Goal: Navigation & Orientation: Find specific page/section

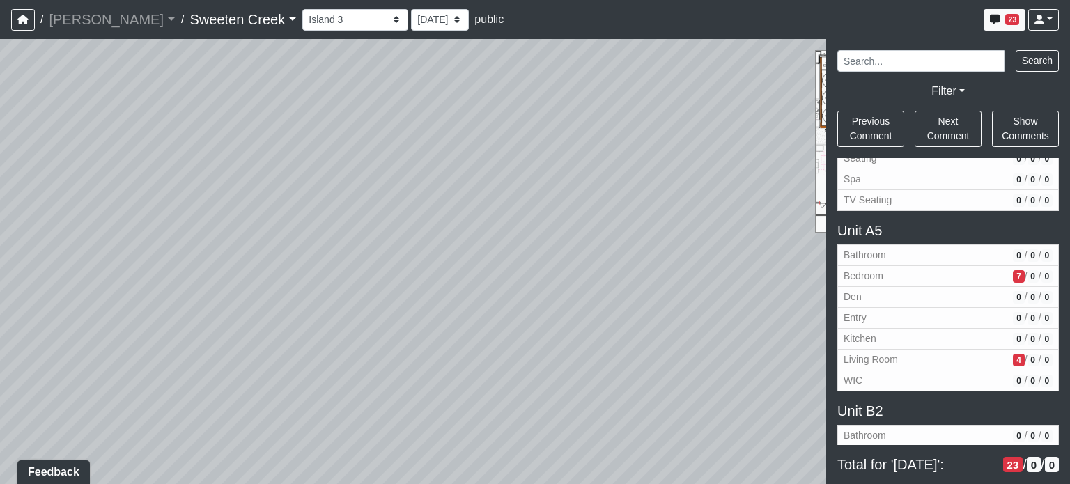
scroll to position [1441, 0]
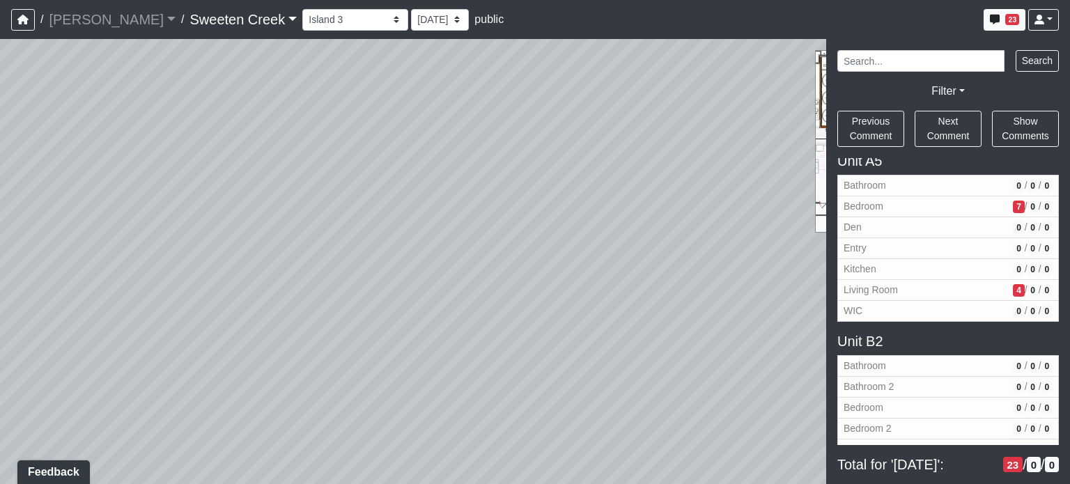
click at [874, 333] on h5 "Unit B2" at bounding box center [948, 341] width 222 height 17
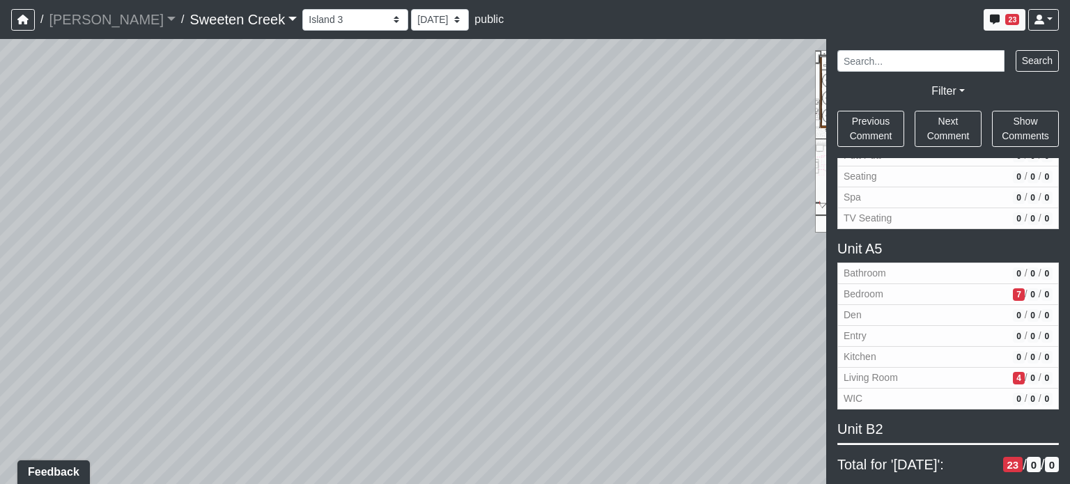
scroll to position [1372, 0]
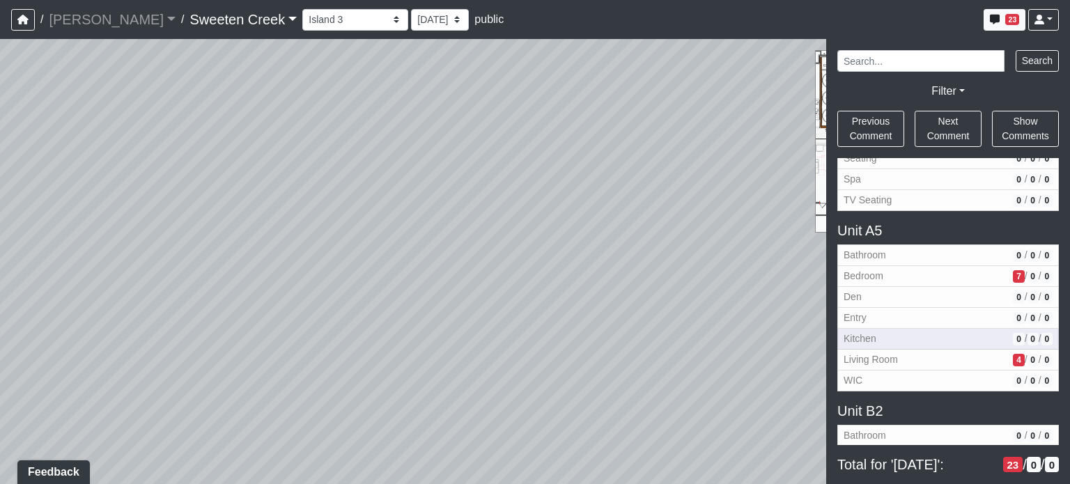
click at [890, 332] on span "Kitchen" at bounding box center [926, 339] width 164 height 15
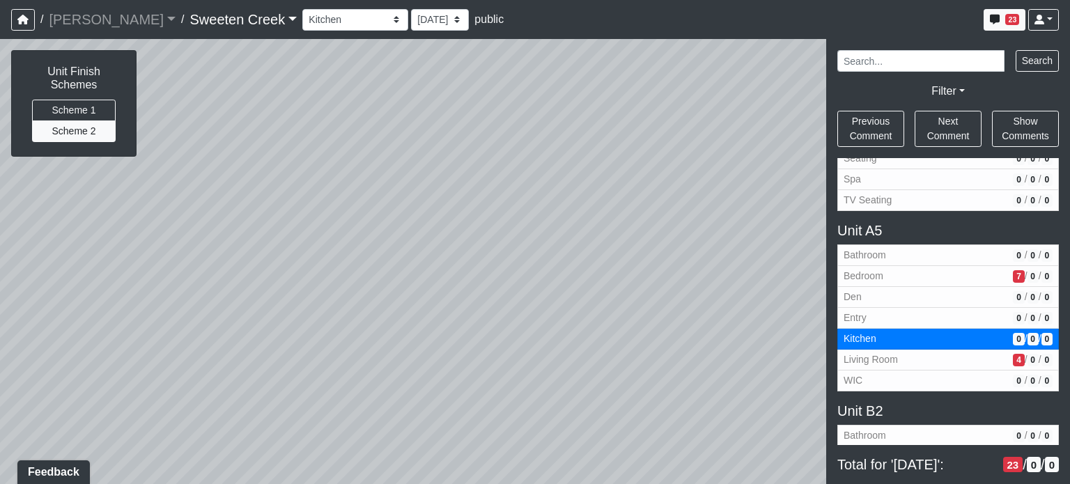
drag, startPoint x: 552, startPoint y: 284, endPoint x: 287, endPoint y: 228, distance: 271.3
click at [287, 228] on div "Loading... Office Loading... Reception Loading... Mailroom - Elevator Lobby Loa…" at bounding box center [535, 261] width 1070 height 445
drag, startPoint x: 571, startPoint y: 238, endPoint x: 740, endPoint y: 189, distance: 175.5
click at [740, 189] on div "Loading... Office Loading... Reception Loading... Mailroom - Elevator Lobby Loa…" at bounding box center [535, 261] width 1070 height 445
drag, startPoint x: 568, startPoint y: 196, endPoint x: 589, endPoint y: 228, distance: 37.7
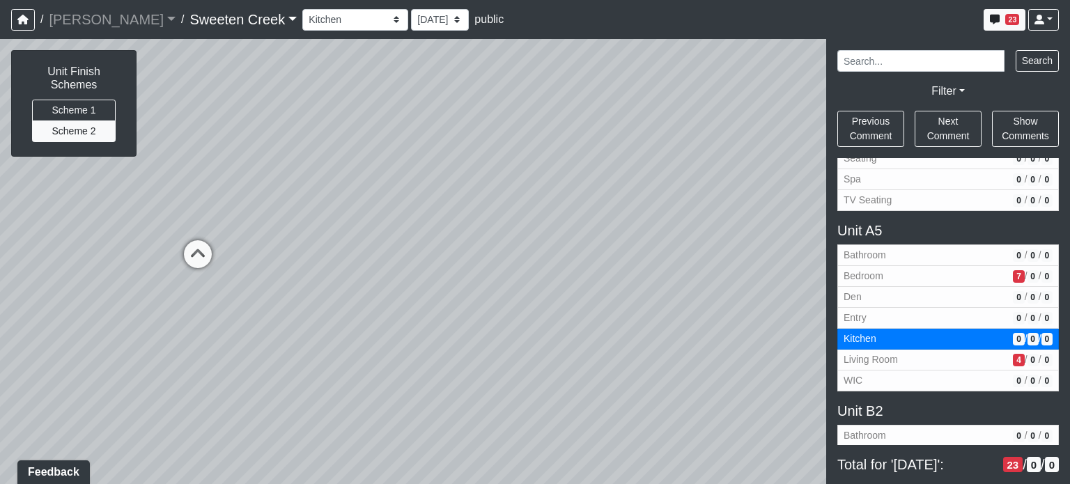
click at [589, 228] on div "Loading... Office Loading... Reception Loading... Mailroom - Elevator Lobby Loa…" at bounding box center [535, 261] width 1070 height 445
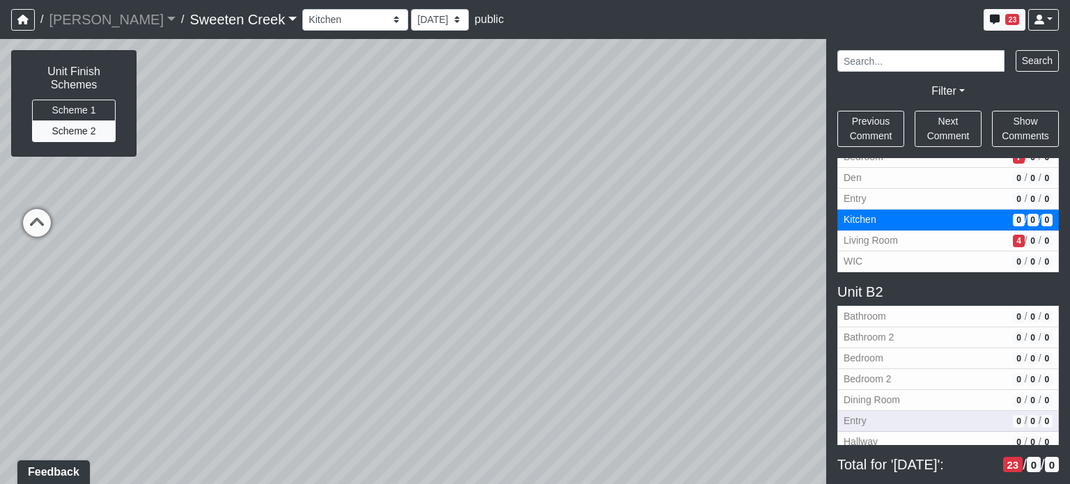
scroll to position [1511, 0]
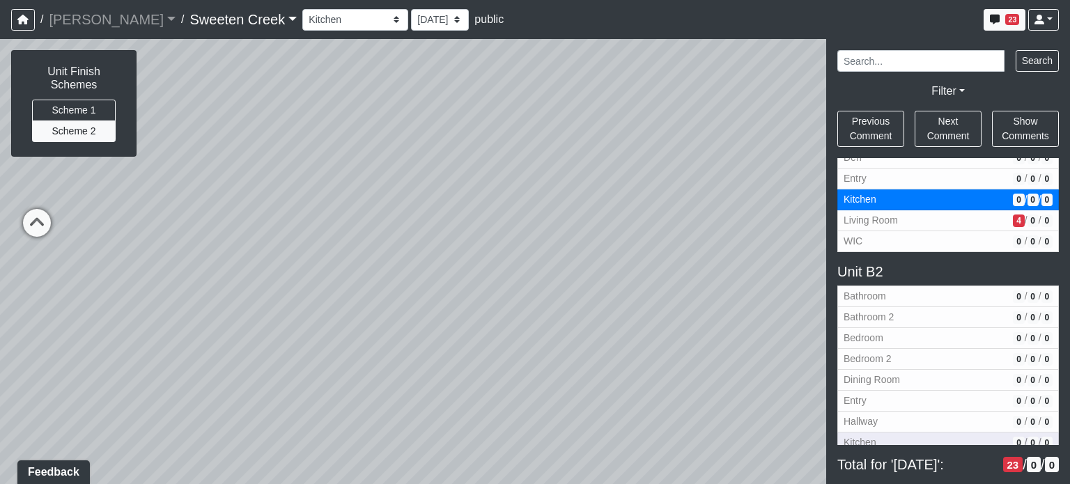
click at [892, 435] on span "Kitchen" at bounding box center [926, 442] width 164 height 15
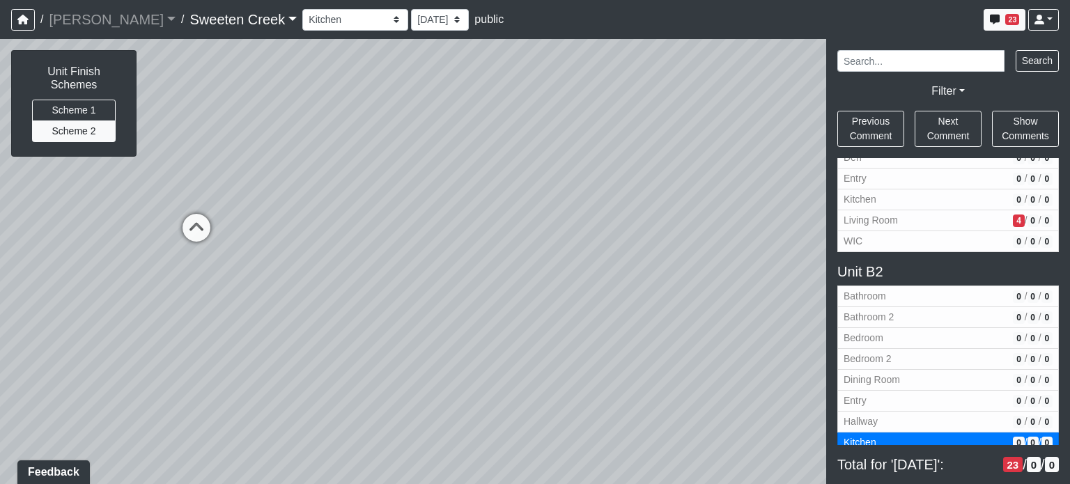
drag, startPoint x: 660, startPoint y: 330, endPoint x: 643, endPoint y: 315, distance: 22.7
click at [643, 315] on div "Loading... Office Loading... Reception Loading... Mailroom - Elevator Lobby Loa…" at bounding box center [535, 261] width 1070 height 445
drag, startPoint x: 530, startPoint y: 286, endPoint x: 829, endPoint y: 250, distance: 301.0
click at [829, 250] on div "NON-CURRENT REVISION Unit Finish Schemes Scheme 1 Scheme 2 Loading... Office Lo…" at bounding box center [535, 261] width 1070 height 445
drag, startPoint x: 749, startPoint y: 213, endPoint x: 323, endPoint y: 267, distance: 429.1
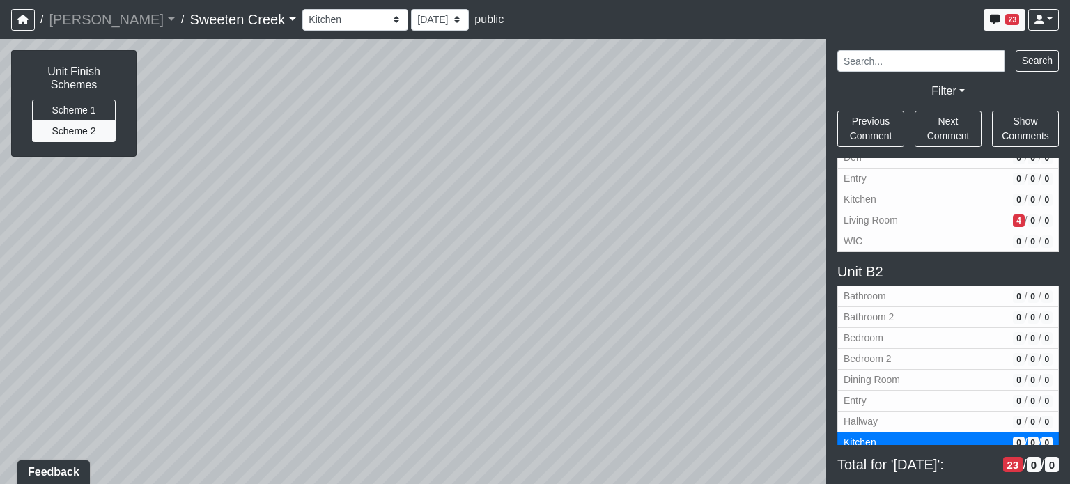
click at [323, 267] on div "Loading... Office Loading... Reception Loading... Mailroom - Elevator Lobby Loa…" at bounding box center [535, 261] width 1070 height 445
drag, startPoint x: 621, startPoint y: 296, endPoint x: 212, endPoint y: 243, distance: 412.3
click at [212, 243] on div "Loading... Office Loading... Reception Loading... Mailroom - Elevator Lobby Loa…" at bounding box center [535, 261] width 1070 height 445
drag, startPoint x: 549, startPoint y: 245, endPoint x: 723, endPoint y: 313, distance: 186.8
click at [722, 313] on div "Loading... Office Loading... Reception Loading... Mailroom - Elevator Lobby Loa…" at bounding box center [535, 261] width 1070 height 445
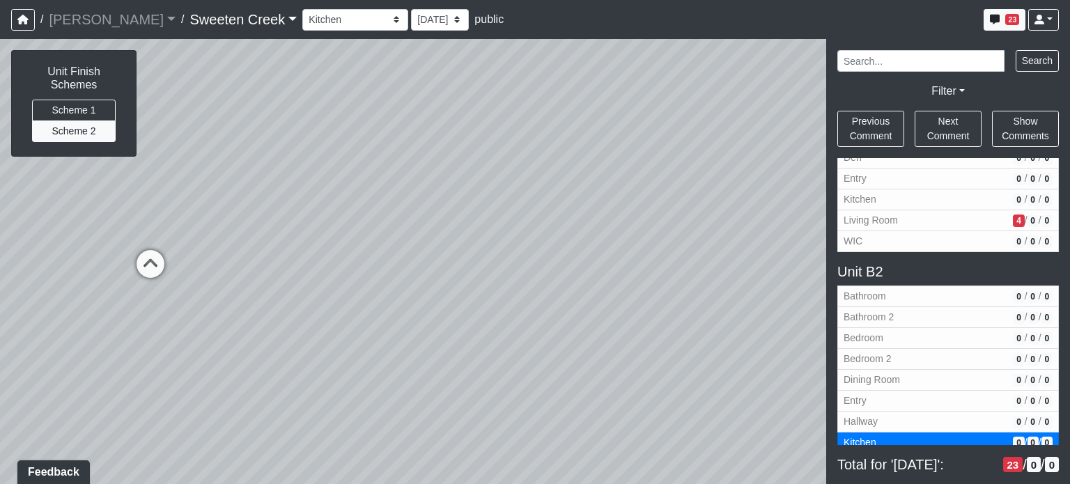
drag, startPoint x: 344, startPoint y: 222, endPoint x: 682, endPoint y: 201, distance: 338.5
click at [688, 234] on div "Loading... Office Loading... Reception Loading... Mailroom - Elevator Lobby Loa…" at bounding box center [535, 261] width 1070 height 445
drag, startPoint x: 570, startPoint y: 275, endPoint x: 529, endPoint y: 197, distance: 88.2
click at [529, 197] on div "Loading... Office Loading... Reception Loading... Mailroom - Elevator Lobby Loa…" at bounding box center [535, 261] width 1070 height 445
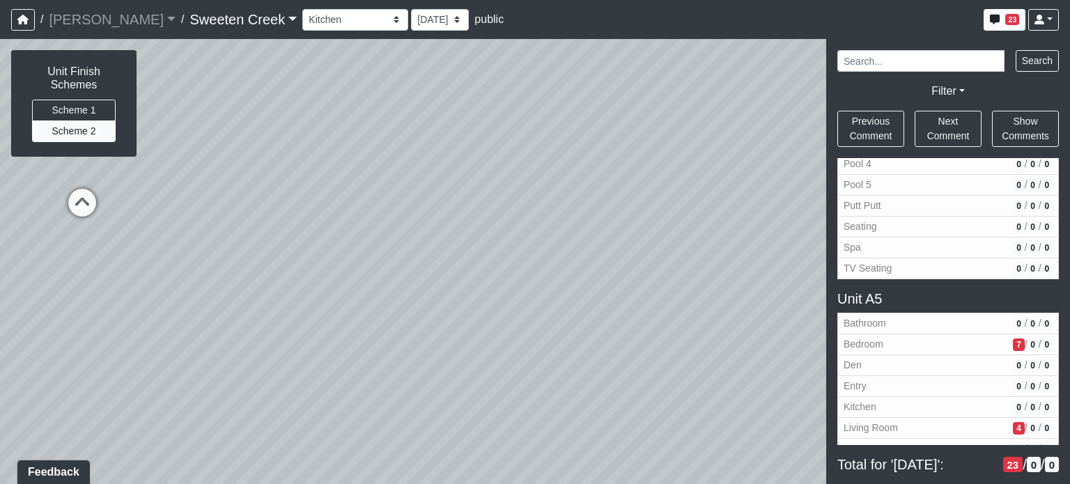
scroll to position [1302, 0]
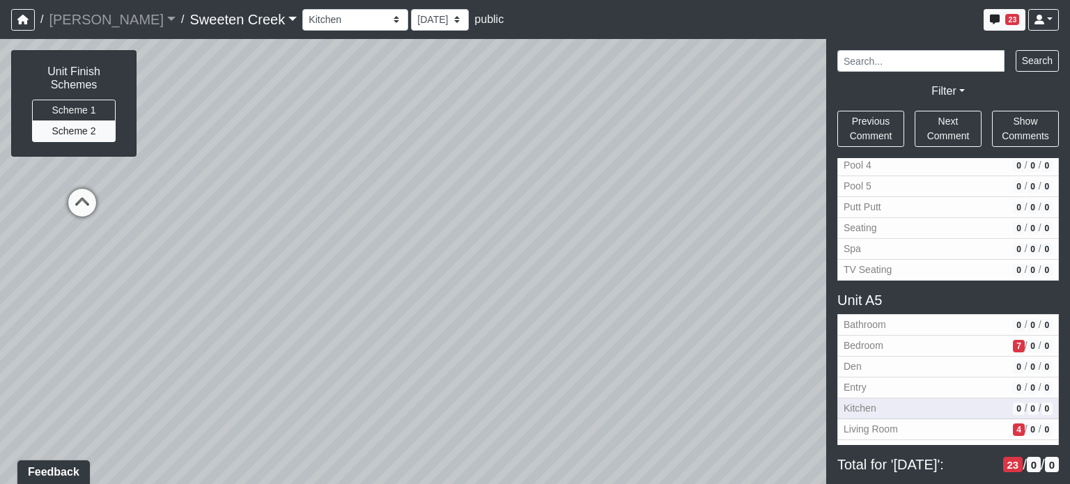
click at [875, 403] on span "Kitchen" at bounding box center [926, 408] width 164 height 15
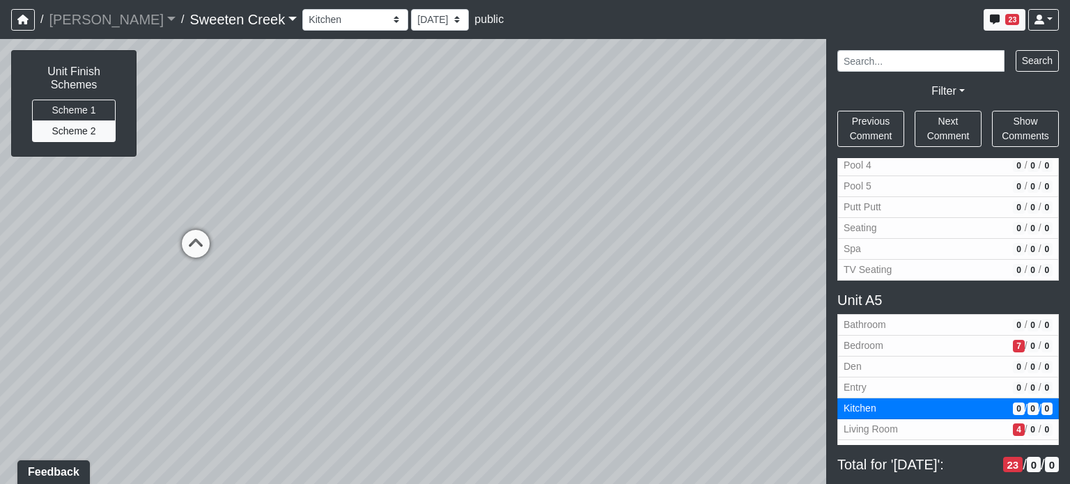
drag, startPoint x: 543, startPoint y: 345, endPoint x: 669, endPoint y: 246, distance: 159.7
click at [669, 246] on div "Loading... Office Loading... Reception Loading... Mailroom - Elevator Lobby Loa…" at bounding box center [535, 261] width 1070 height 445
drag, startPoint x: 260, startPoint y: 289, endPoint x: 580, endPoint y: 236, distance: 324.8
click at [580, 236] on div "Loading... Office Loading... Reception Loading... Mailroom - Elevator Lobby Loa…" at bounding box center [535, 261] width 1070 height 445
drag, startPoint x: 443, startPoint y: 255, endPoint x: 557, endPoint y: 223, distance: 118.0
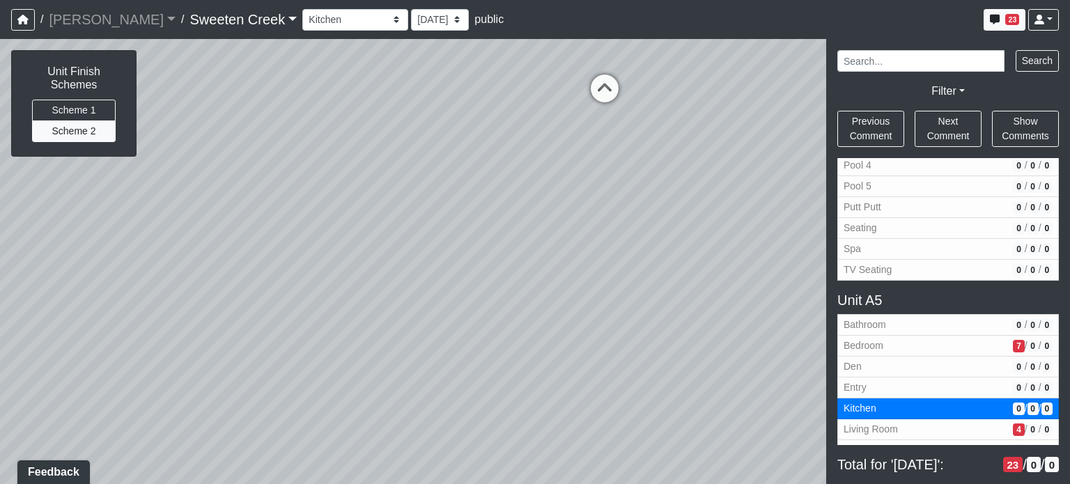
click at [557, 223] on div "Loading... Office Loading... Reception Loading... Mailroom - Elevator Lobby Loa…" at bounding box center [535, 261] width 1070 height 445
drag, startPoint x: 362, startPoint y: 261, endPoint x: 395, endPoint y: 305, distance: 54.8
click at [395, 305] on div "Loading... Office Loading... Reception Loading... Mailroom - Elevator Lobby Loa…" at bounding box center [535, 261] width 1070 height 445
click at [256, 126] on icon at bounding box center [255, 135] width 42 height 42
select select "aR49VX8oUL1tpWSsj3d1qr"
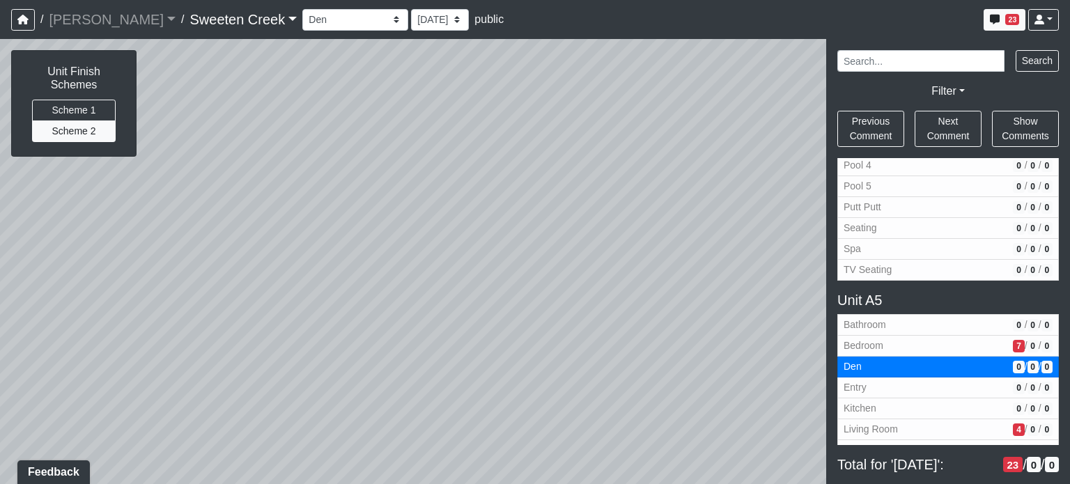
drag, startPoint x: 534, startPoint y: 264, endPoint x: 371, endPoint y: 279, distance: 164.3
click at [371, 276] on div "Loading... Office Loading... Reception Loading... Mailroom - Elevator Lobby Loa…" at bounding box center [535, 261] width 1070 height 445
drag, startPoint x: 613, startPoint y: 222, endPoint x: 744, endPoint y: 187, distance: 135.7
click at [744, 184] on div "Loading... Office Loading... Reception Loading... Mailroom - Elevator Lobby Loa…" at bounding box center [535, 261] width 1070 height 445
drag, startPoint x: 272, startPoint y: 244, endPoint x: 673, endPoint y: 238, distance: 400.6
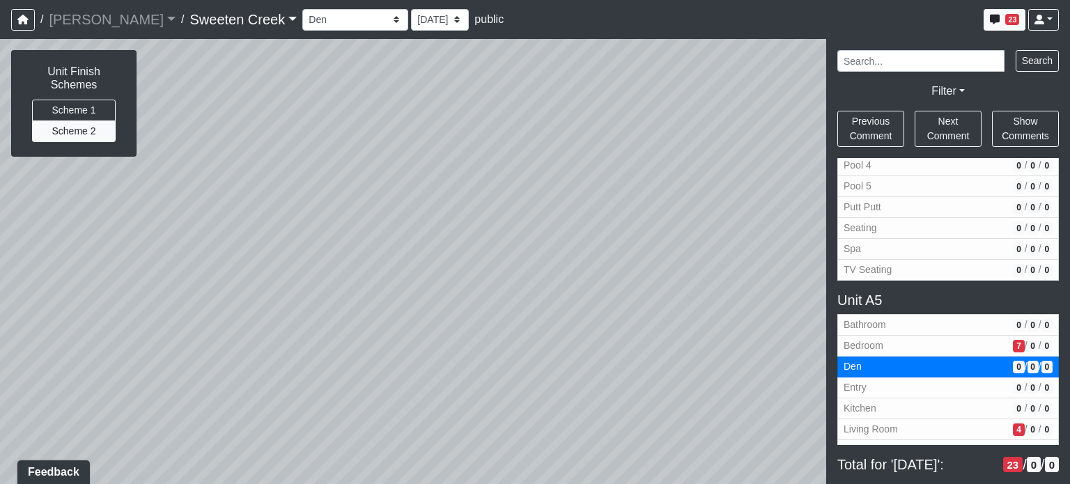
click at [673, 238] on div "Loading... Office Loading... Reception Loading... Mailroom - Elevator Lobby Loa…" at bounding box center [535, 261] width 1070 height 445
drag, startPoint x: 295, startPoint y: 272, endPoint x: 348, endPoint y: 396, distance: 135.2
click at [358, 396] on div "Loading... Office Loading... Reception Loading... Mailroom - Elevator Lobby Loa…" at bounding box center [535, 261] width 1070 height 445
drag, startPoint x: 287, startPoint y: 381, endPoint x: 628, endPoint y: 309, distance: 348.2
click at [629, 311] on div "Loading... Office Loading... Reception Loading... Mailroom - Elevator Lobby Loa…" at bounding box center [535, 261] width 1070 height 445
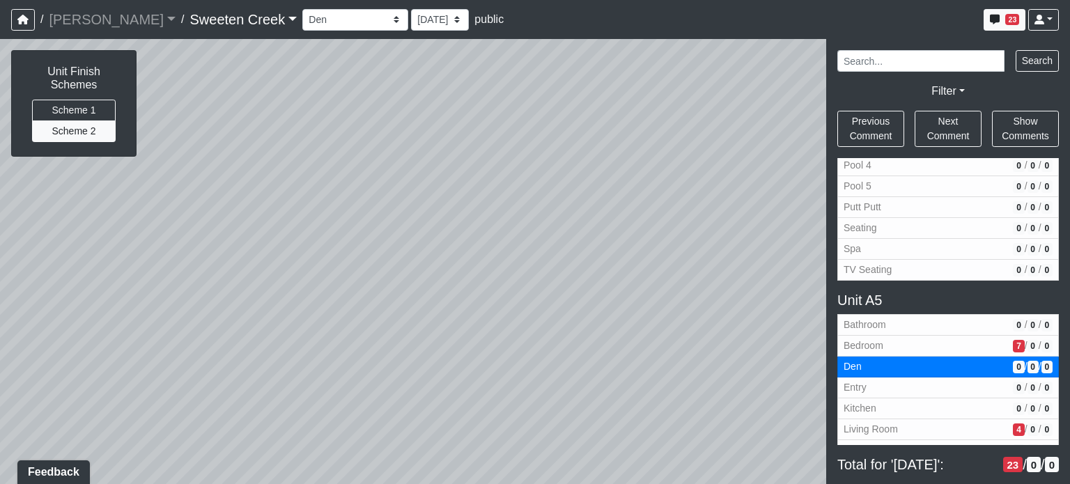
drag, startPoint x: 137, startPoint y: 325, endPoint x: 614, endPoint y: 236, distance: 485.3
click at [613, 236] on div "Loading... Office Loading... Reception Loading... Mailroom - Elevator Lobby Loa…" at bounding box center [535, 261] width 1070 height 445
drag, startPoint x: 137, startPoint y: 265, endPoint x: 660, endPoint y: 318, distance: 525.9
click at [660, 318] on div "Loading... Office Loading... Reception Loading... Mailroom - Elevator Lobby Loa…" at bounding box center [535, 261] width 1070 height 445
drag, startPoint x: 194, startPoint y: 296, endPoint x: 613, endPoint y: 297, distance: 419.3
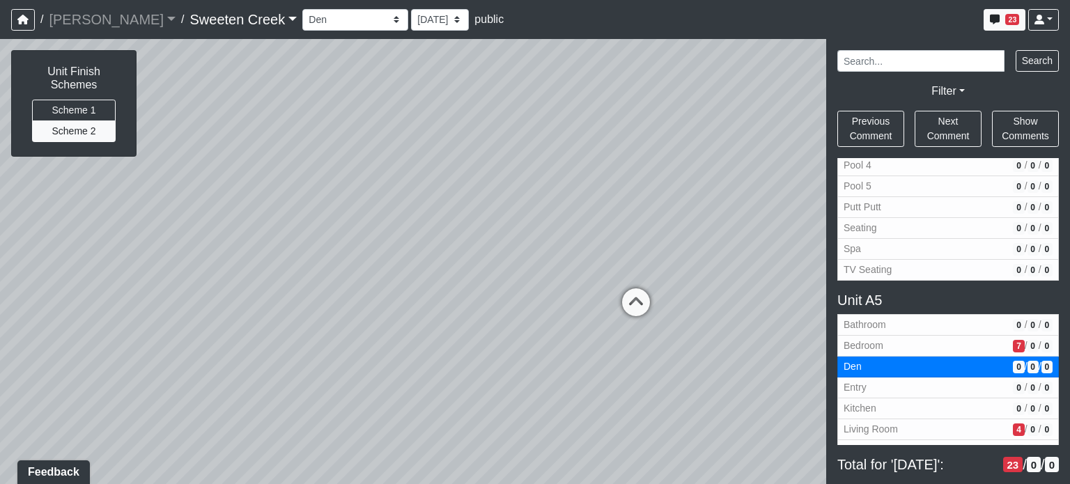
click at [613, 297] on div "Loading... Office Loading... Reception Loading... Mailroom - Elevator Lobby Loa…" at bounding box center [535, 261] width 1070 height 445
drag, startPoint x: 235, startPoint y: 290, endPoint x: 272, endPoint y: 367, distance: 85.7
click at [272, 367] on div "Loading... Office Loading... Reception Loading... Mailroom - Elevator Lobby Loa…" at bounding box center [535, 261] width 1070 height 445
drag, startPoint x: 390, startPoint y: 232, endPoint x: 593, endPoint y: 276, distance: 208.1
click at [593, 276] on div "Loading... Office Loading... Reception Loading... Mailroom - Elevator Lobby Loa…" at bounding box center [535, 261] width 1070 height 445
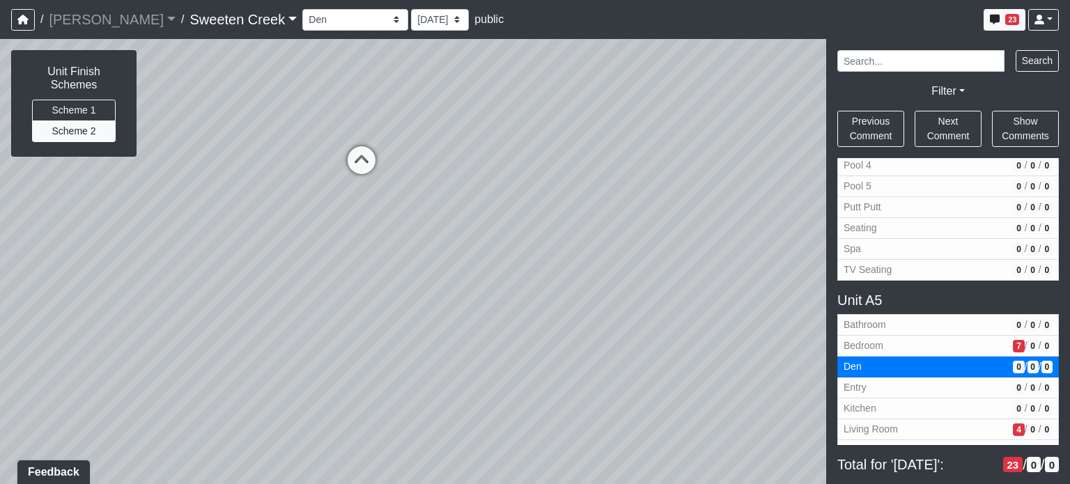
drag, startPoint x: 391, startPoint y: 355, endPoint x: 290, endPoint y: 352, distance: 101.0
click at [290, 352] on div "Loading... Office Loading... Reception Loading... Mailroom - Elevator Lobby Loa…" at bounding box center [535, 261] width 1070 height 445
drag, startPoint x: 561, startPoint y: 256, endPoint x: 457, endPoint y: 185, distance: 126.4
click at [457, 185] on div "Loading... Office Loading... Reception Loading... Mailroom - Elevator Lobby Loa…" at bounding box center [535, 261] width 1070 height 445
